Goal: Information Seeking & Learning: Compare options

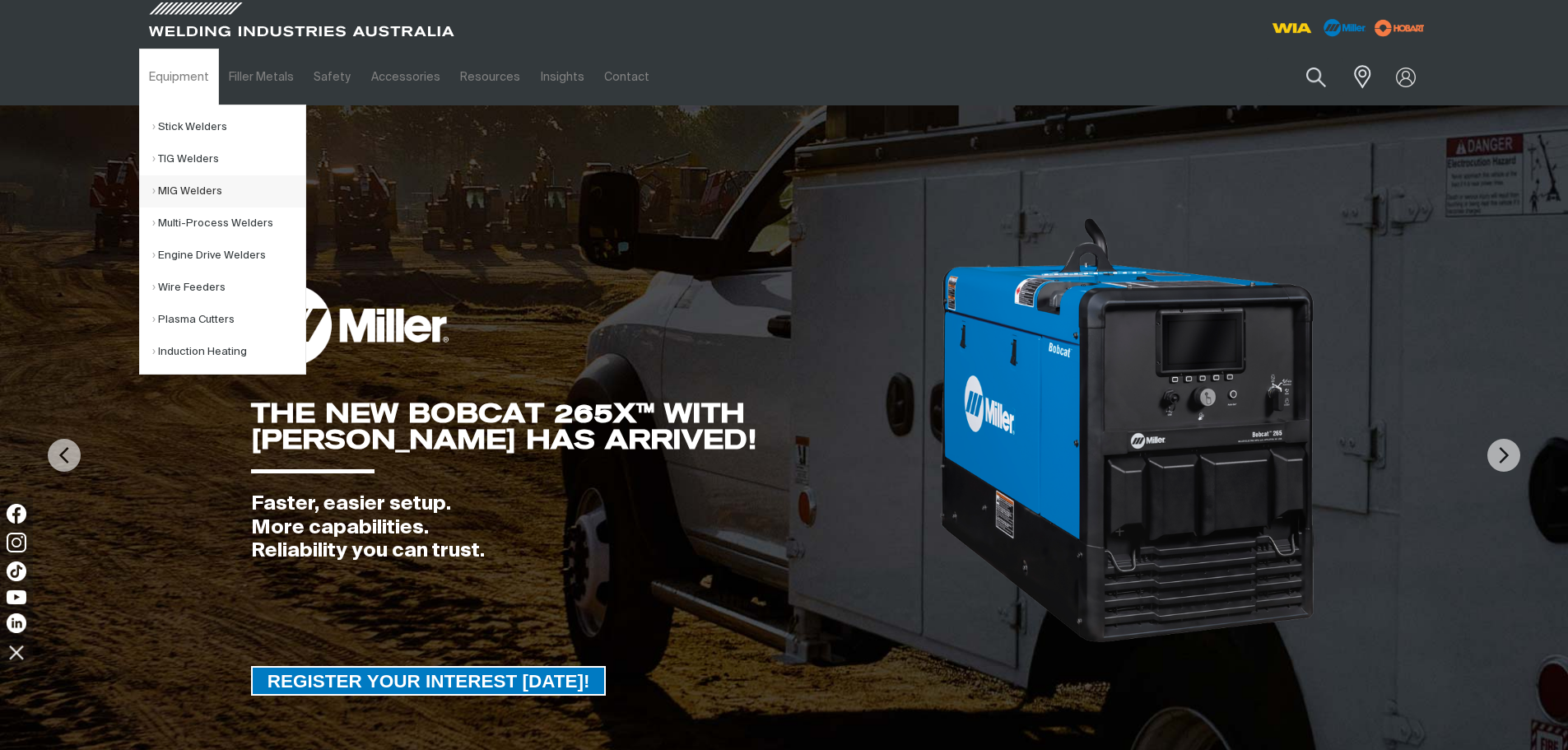
click at [215, 196] on link "MIG Welders" at bounding box center [229, 191] width 153 height 33
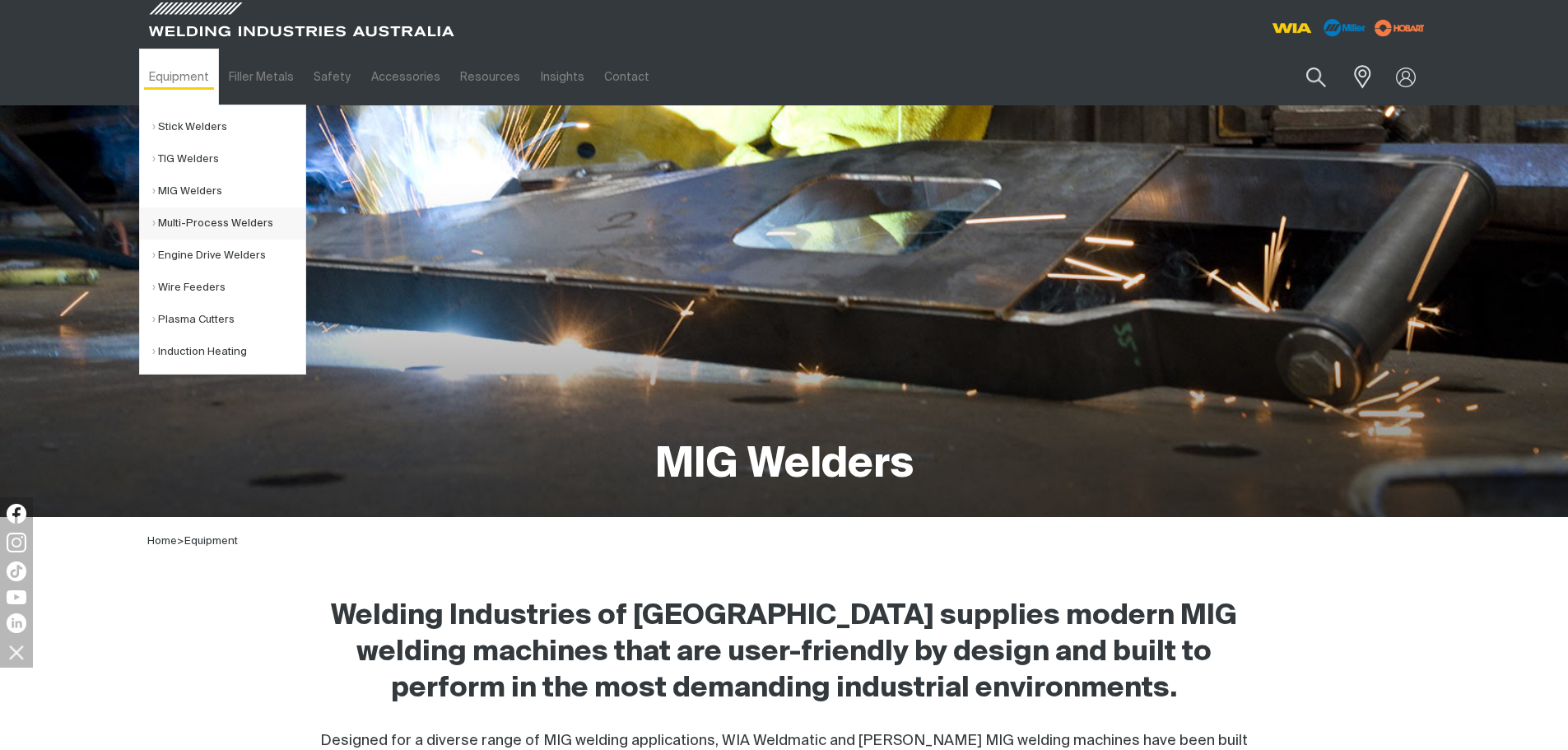
click at [238, 226] on link "Multi-Process Welders" at bounding box center [229, 223] width 153 height 33
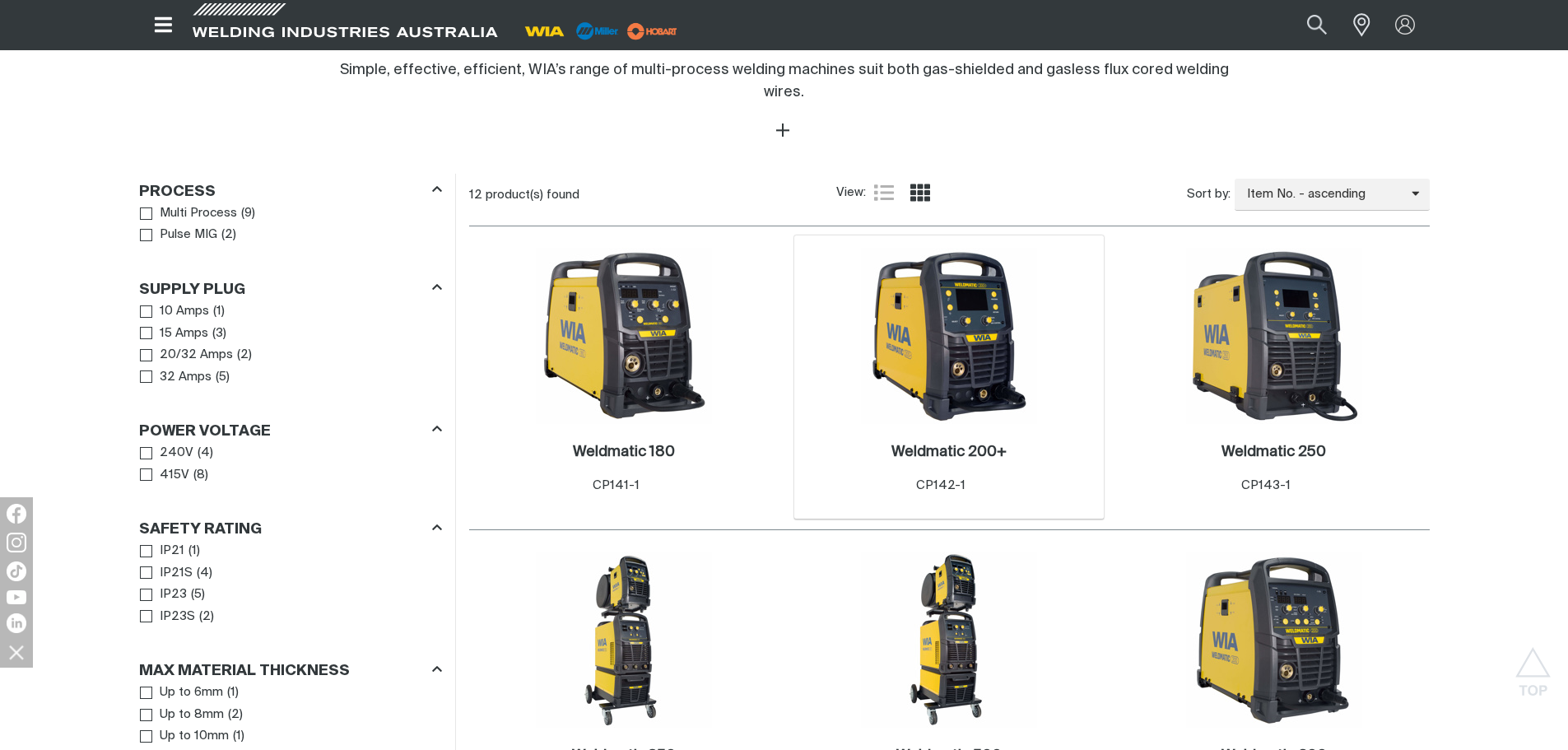
scroll to position [740, 0]
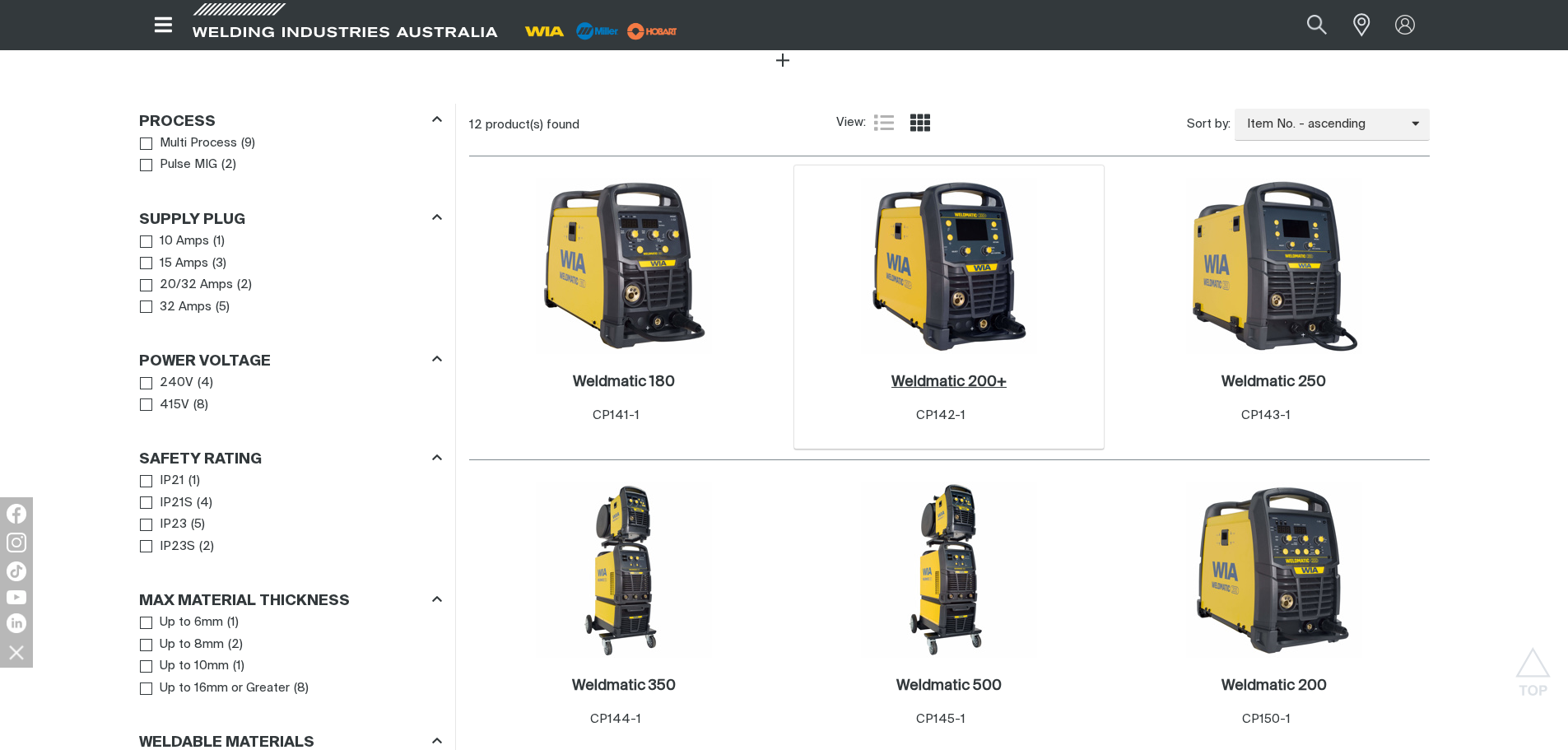
click at [978, 375] on h2 "Weldmatic 200+ ." at bounding box center [949, 382] width 115 height 15
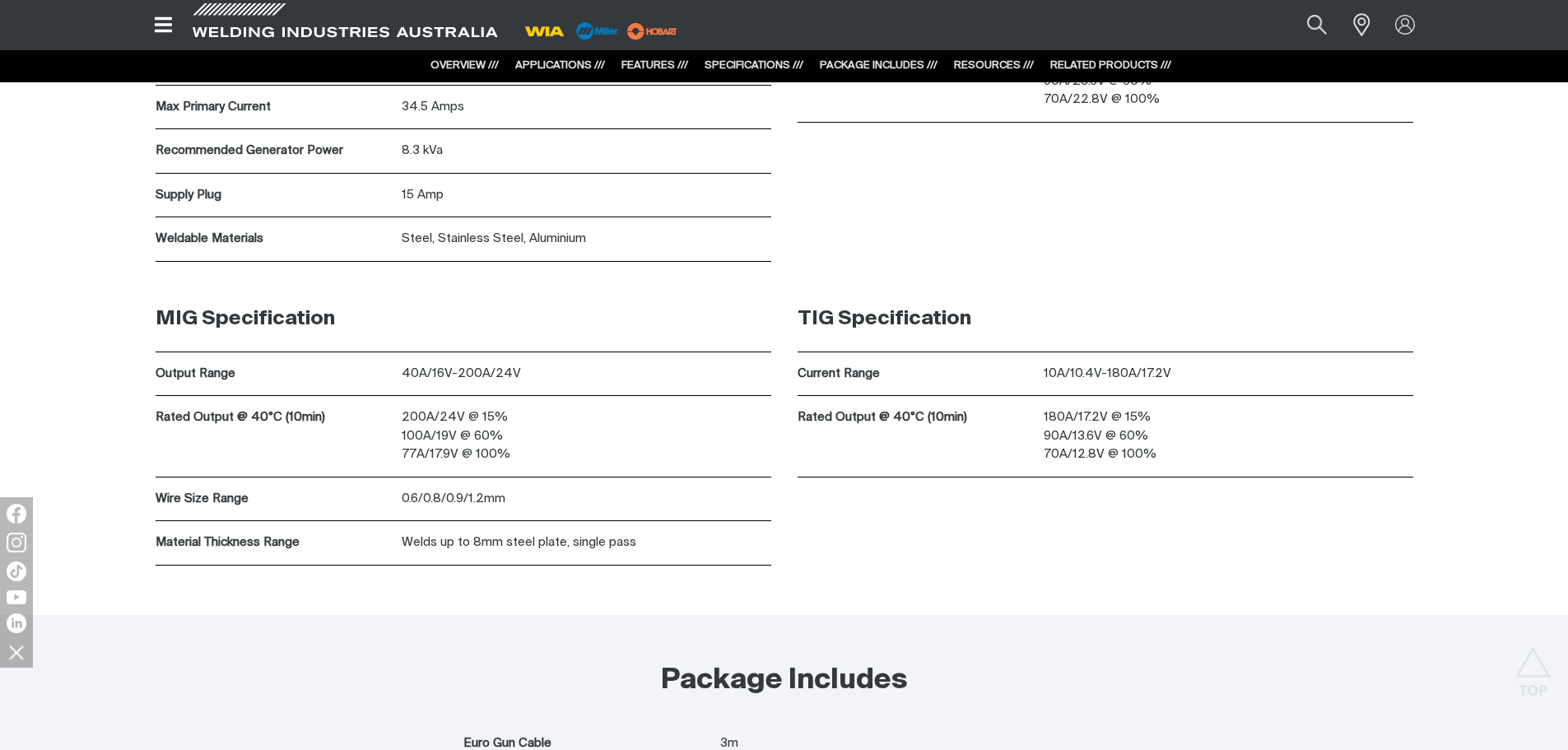
scroll to position [6074, 0]
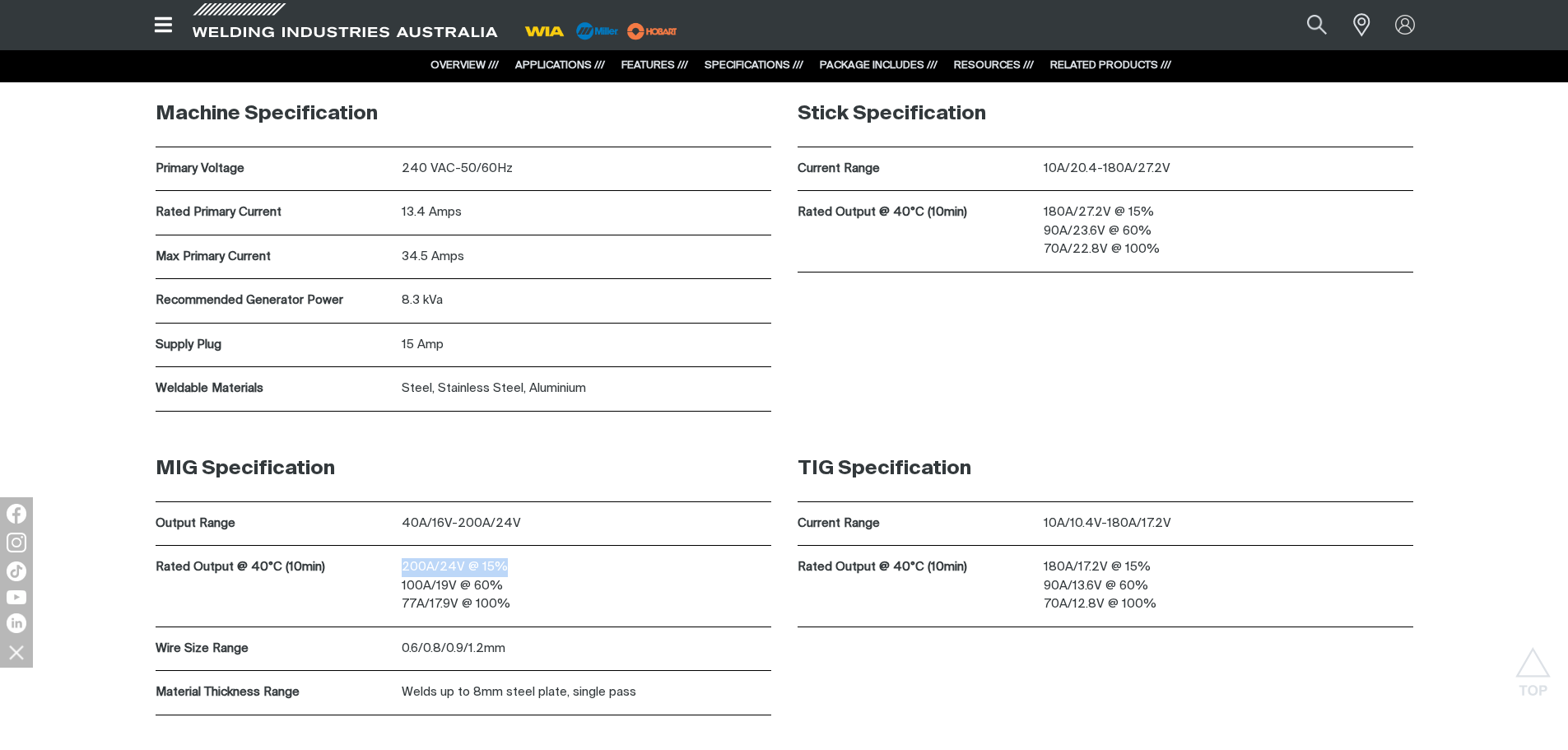
drag, startPoint x: 399, startPoint y: 559, endPoint x: 511, endPoint y: 561, distance: 112.0
click at [511, 561] on div "Rated Output @ 40°C (10min) 200A/24V @ 15% 100A/19V @ 60% 77A/17.9V @ 100%" at bounding box center [463, 586] width 616 height 82
click at [638, 553] on div "200A/24V @ 15% 100A/19V @ 60% 77A/17.9V @ 100%" at bounding box center [587, 586] width 369 height 81
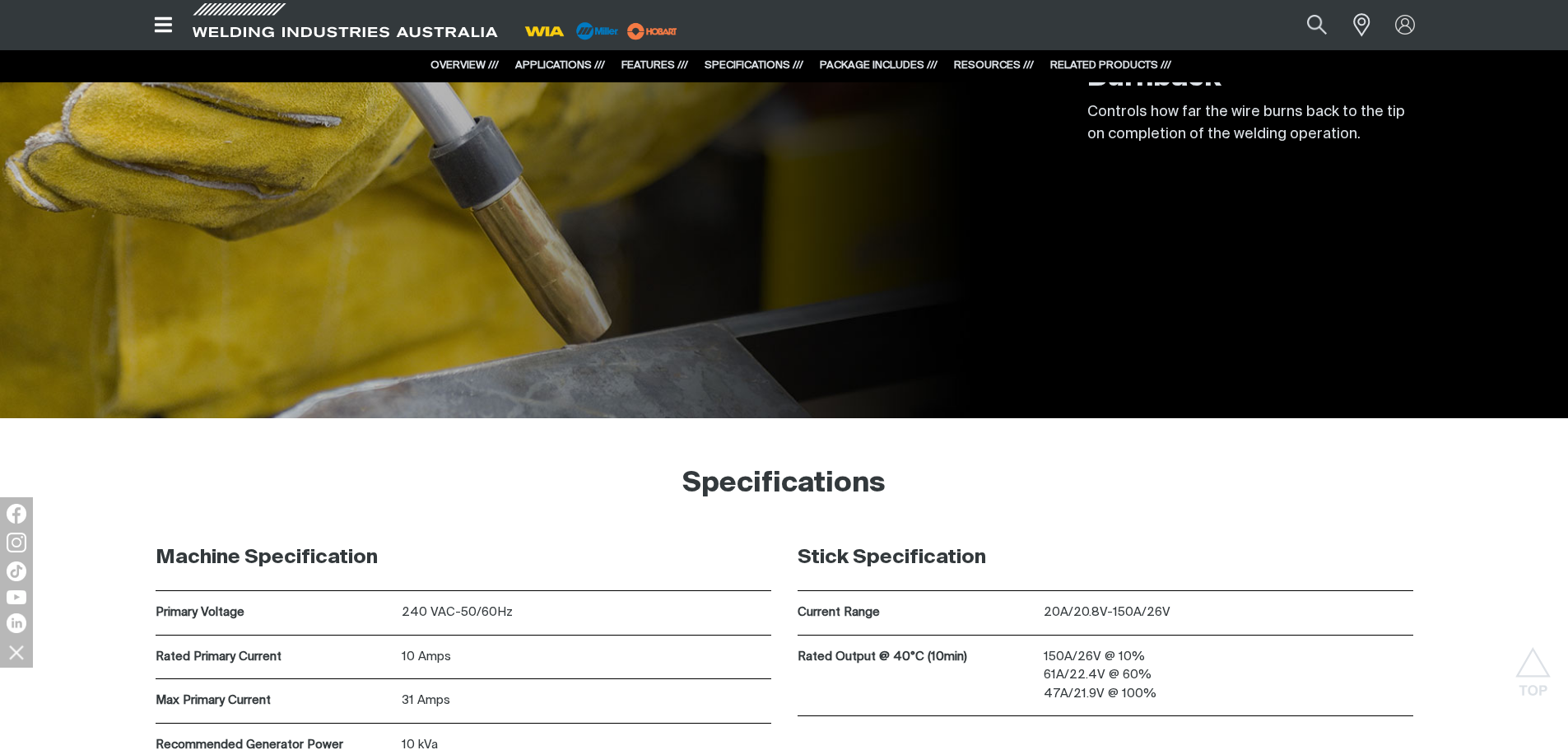
scroll to position [5050, 0]
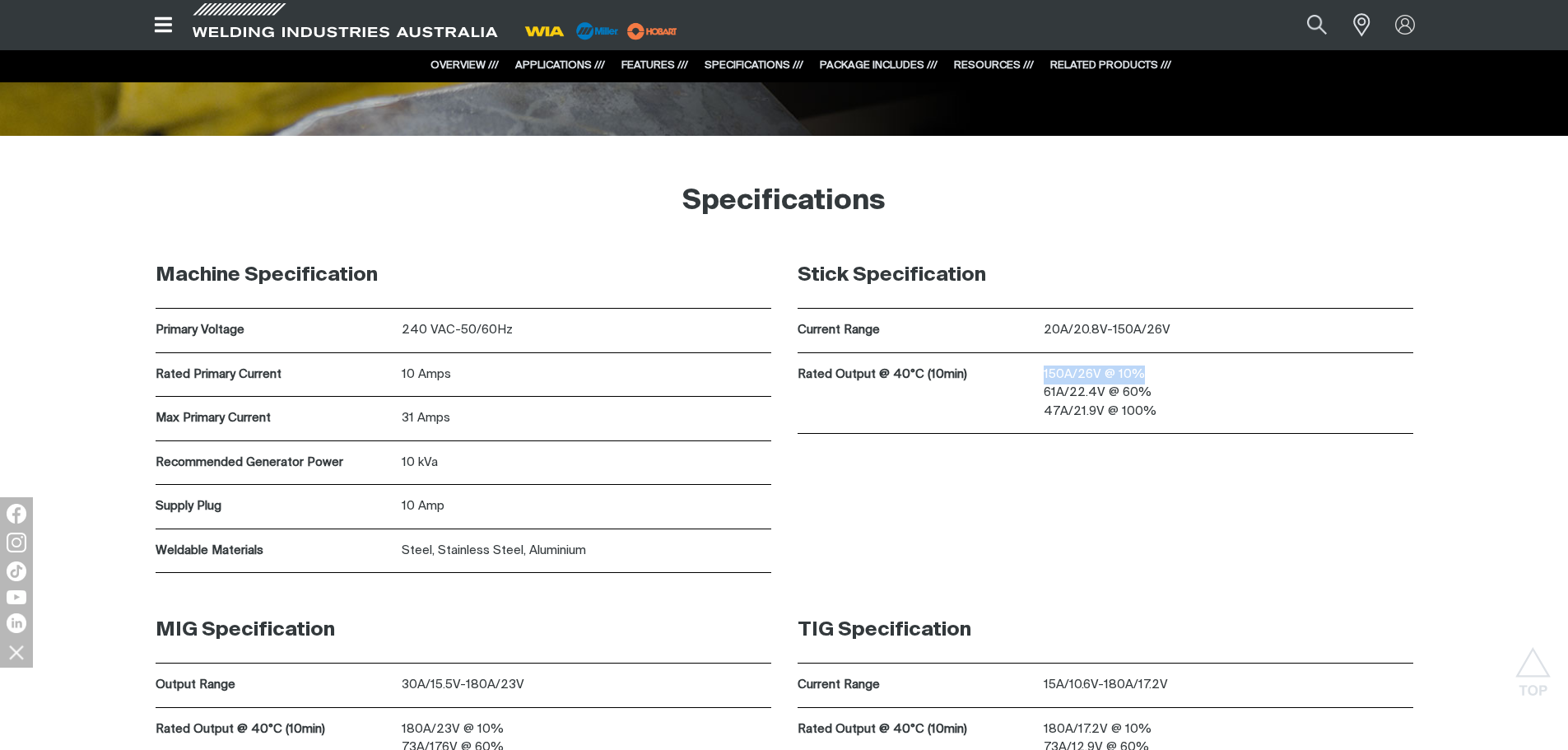
drag, startPoint x: 1044, startPoint y: 371, endPoint x: 1142, endPoint y: 374, distance: 98.0
click at [1142, 374] on p "150A/26V @ 10% 61A/22.4V @ 60% 47A/21.9V @ 100%" at bounding box center [1229, 394] width 369 height 56
click at [1179, 379] on p "150A/26V @ 10% 61A/22.4V @ 60% 47A/21.9V @ 100%" at bounding box center [1229, 394] width 369 height 56
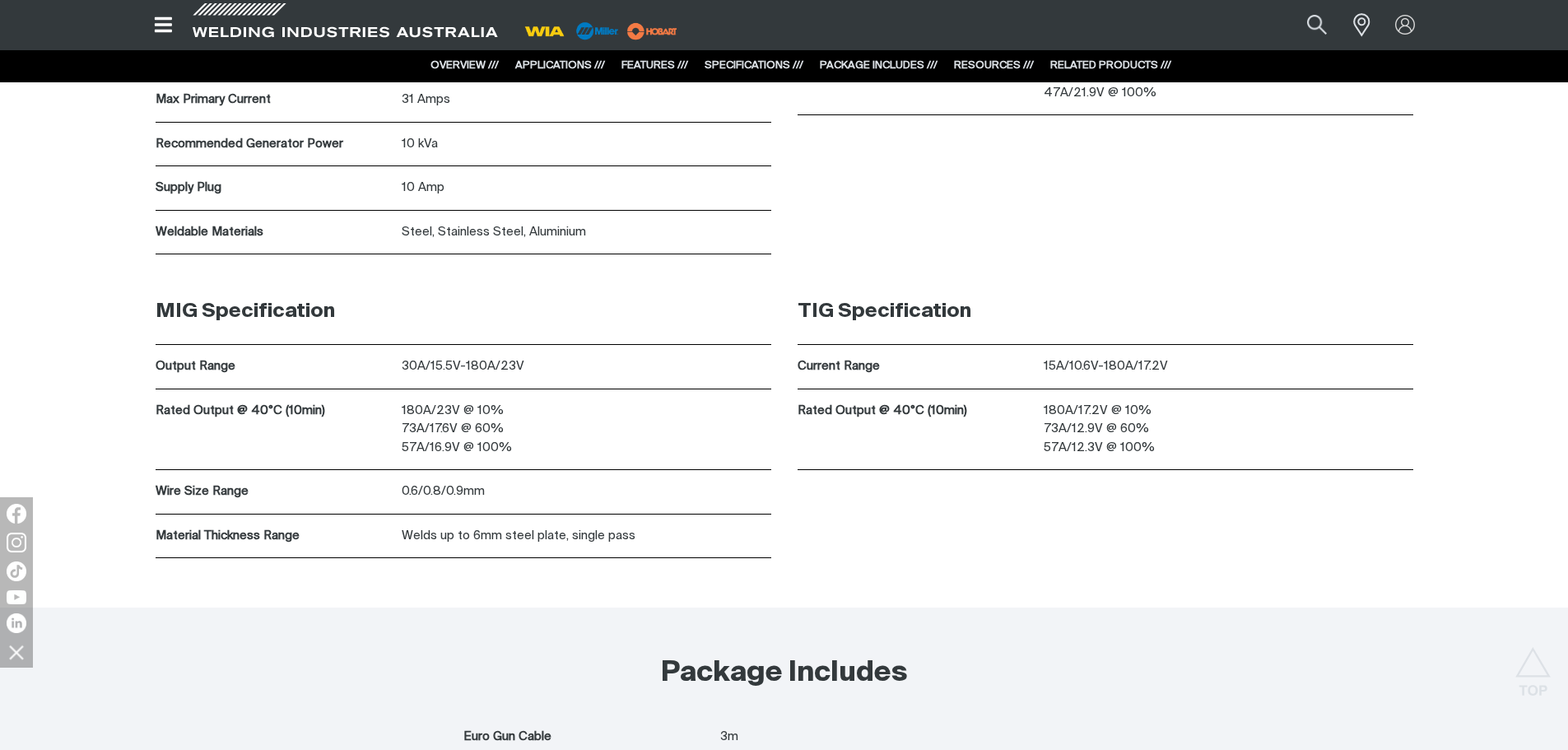
scroll to position [5462, 0]
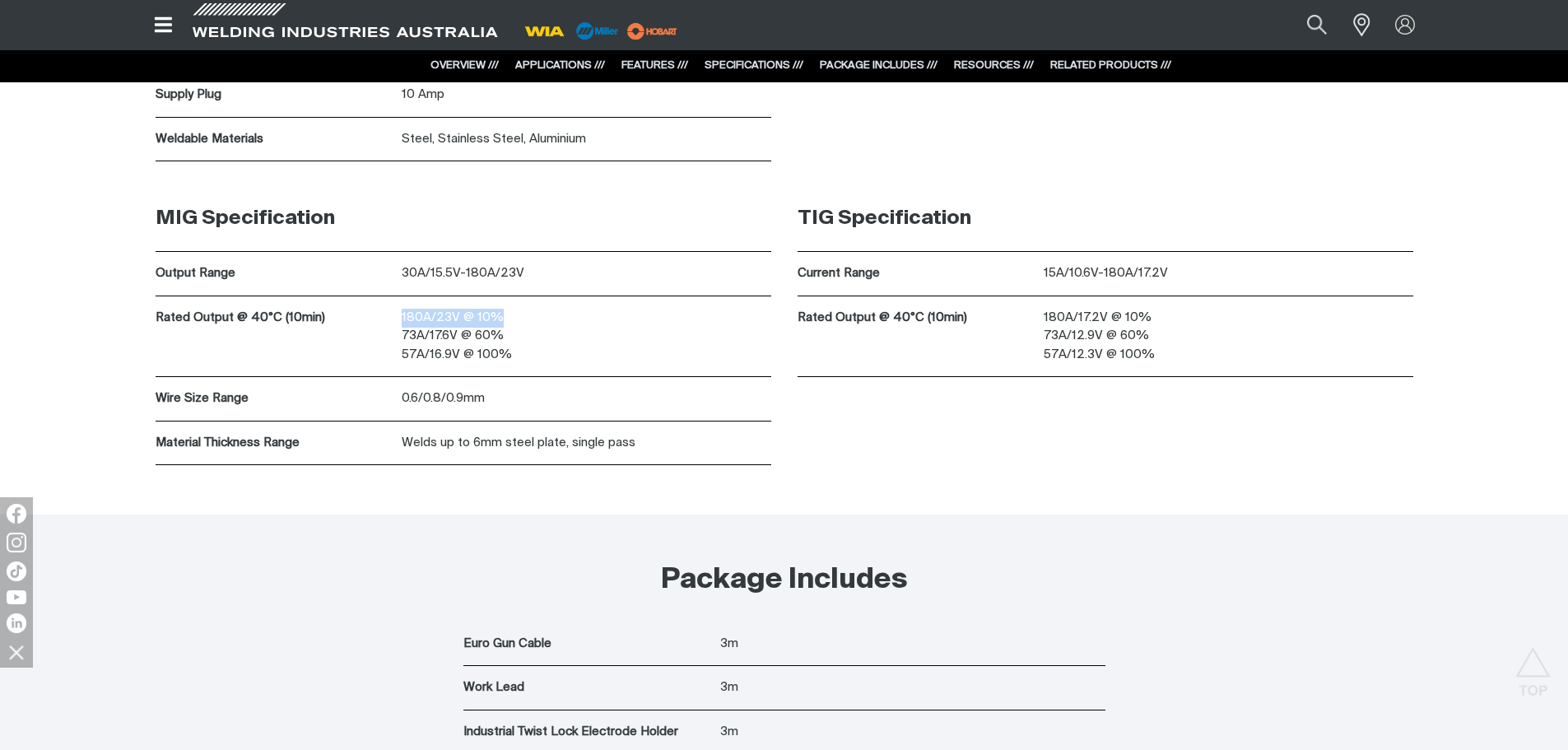
drag, startPoint x: 399, startPoint y: 315, endPoint x: 504, endPoint y: 309, distance: 105.2
click at [504, 309] on div "Rated Output @ 40°C (10min) 180A/23V @ 10% 73A/17.6V @ 60% 57A/16.9V @ 100%" at bounding box center [463, 337] width 616 height 82
click at [584, 366] on div "180A/23V @ 10% 73A/17.6V @ 60% 57A/16.9V @ 100%" at bounding box center [587, 337] width 369 height 81
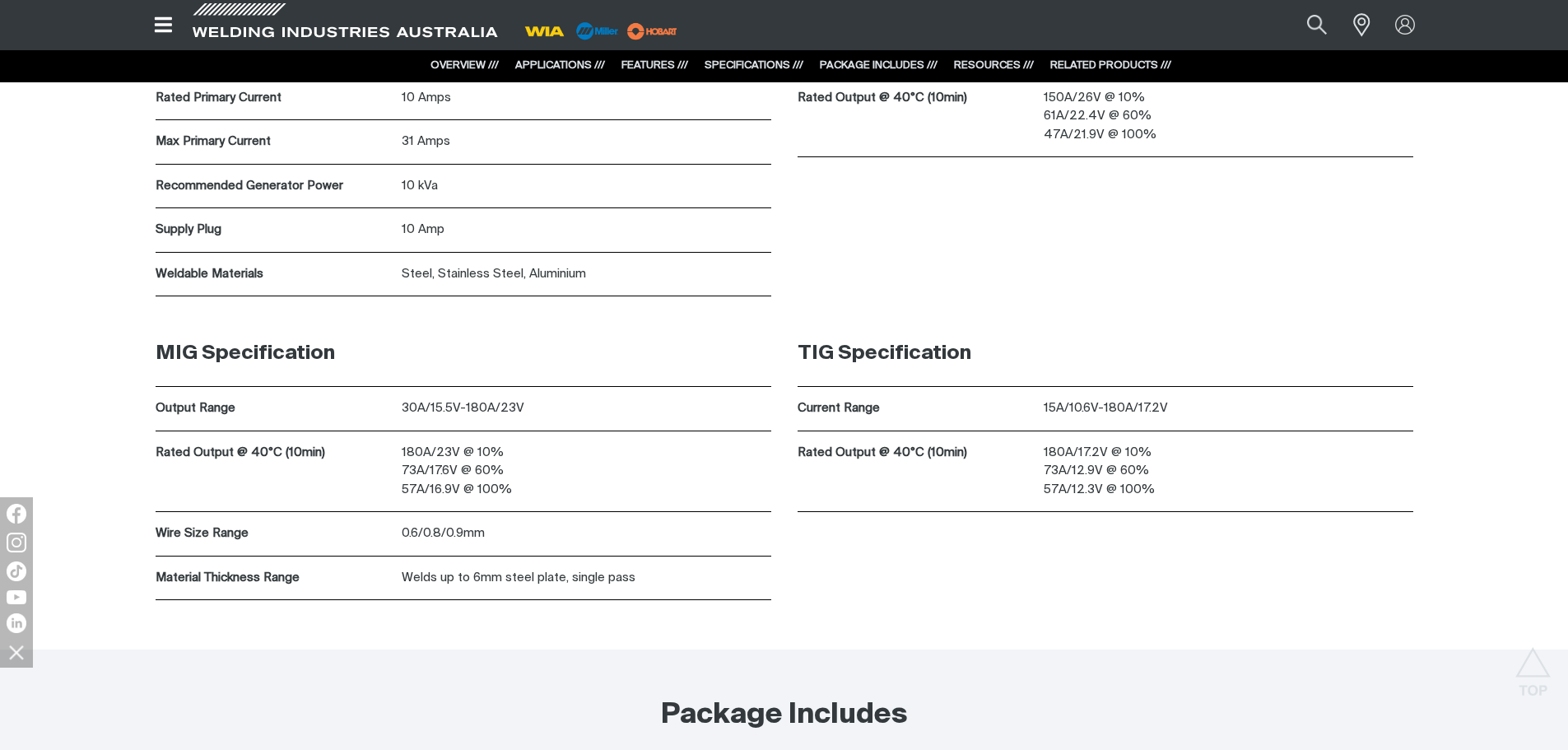
scroll to position [5297, 0]
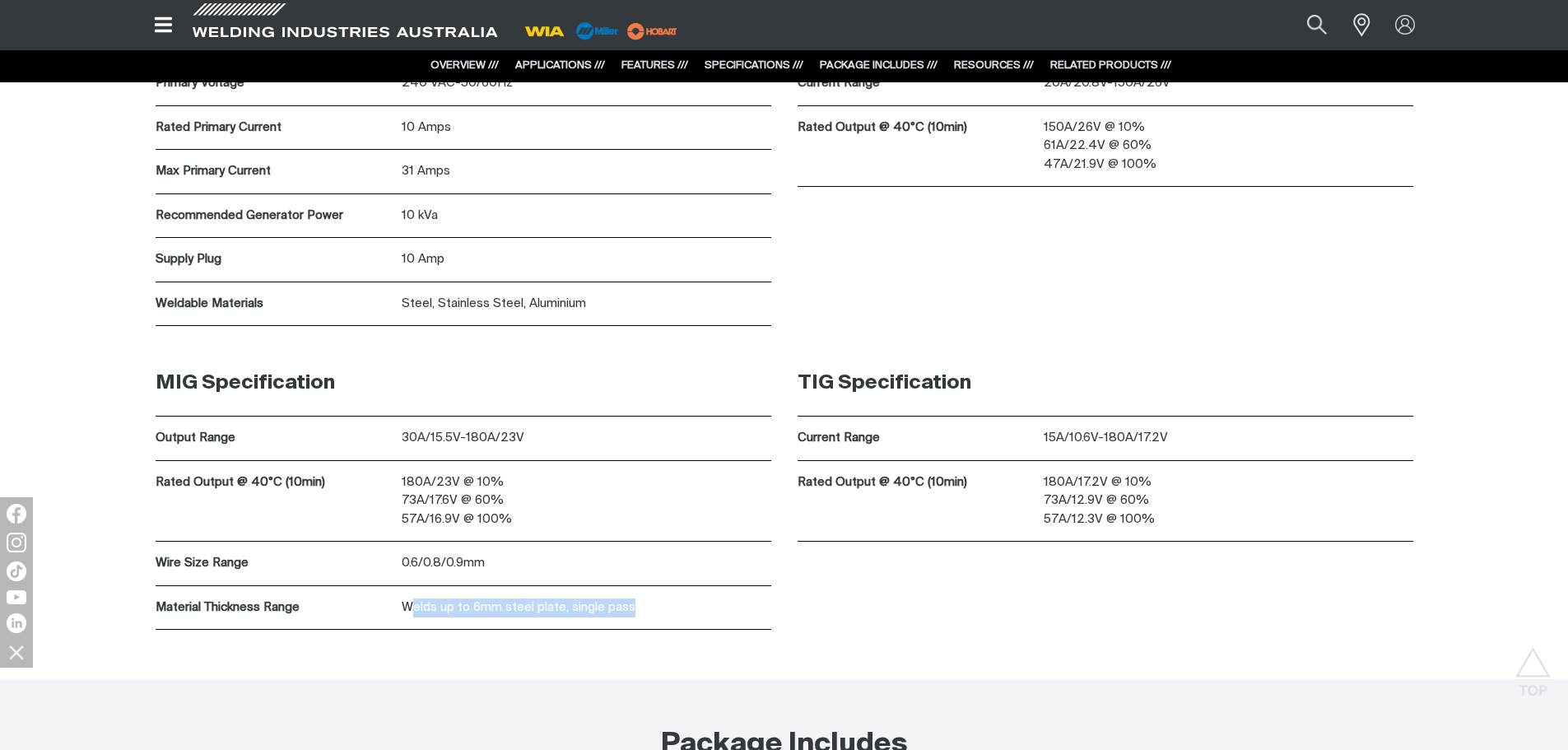
drag, startPoint x: 414, startPoint y: 605, endPoint x: 642, endPoint y: 596, distance: 228.2
click at [642, 596] on div "Welds up to 6mm steel plate, single pass" at bounding box center [587, 608] width 369 height 44
click at [635, 605] on p "Welds up to 6mm steel plate, single pass" at bounding box center [587, 608] width 369 height 19
